Goal: Navigation & Orientation: Find specific page/section

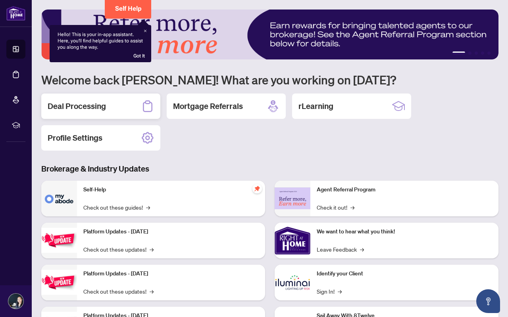
click at [121, 113] on div "Deal Processing" at bounding box center [100, 106] width 119 height 25
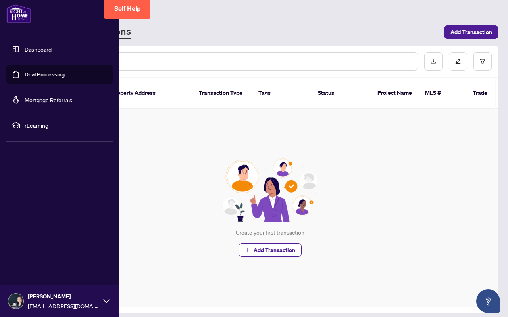
click at [34, 98] on link "Mortgage Referrals" at bounding box center [49, 99] width 48 height 7
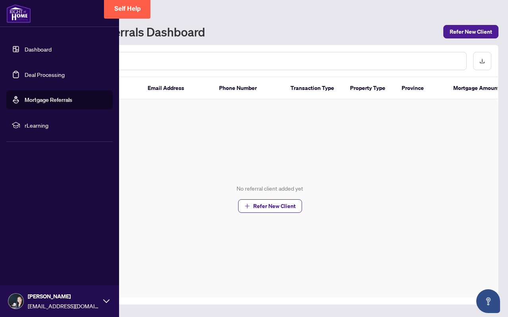
click at [38, 124] on span "rLearning" at bounding box center [66, 125] width 83 height 9
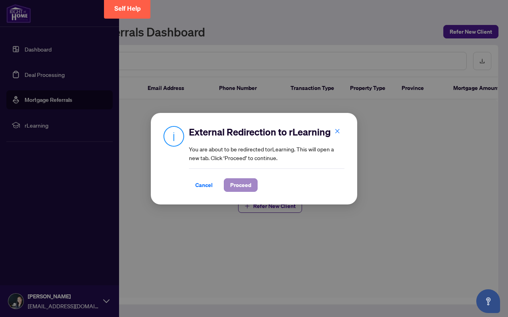
click at [244, 187] on span "Proceed" at bounding box center [240, 185] width 21 height 13
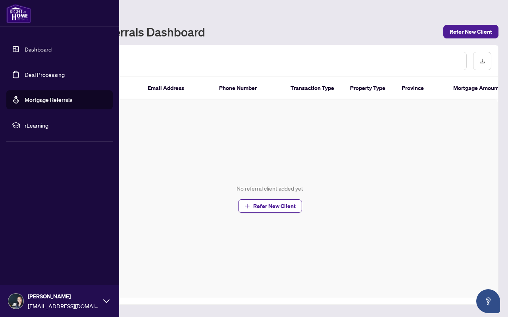
click at [37, 52] on link "Dashboard" at bounding box center [38, 49] width 27 height 7
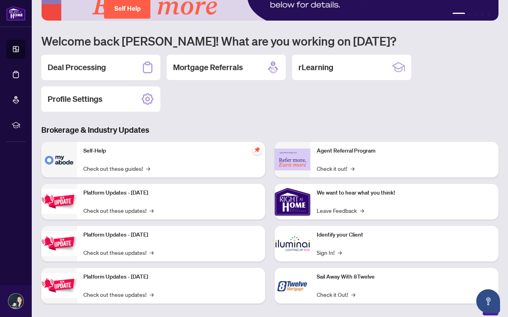
scroll to position [46, 0]
